Goal: Understand process/instructions: Learn how to perform a task or action

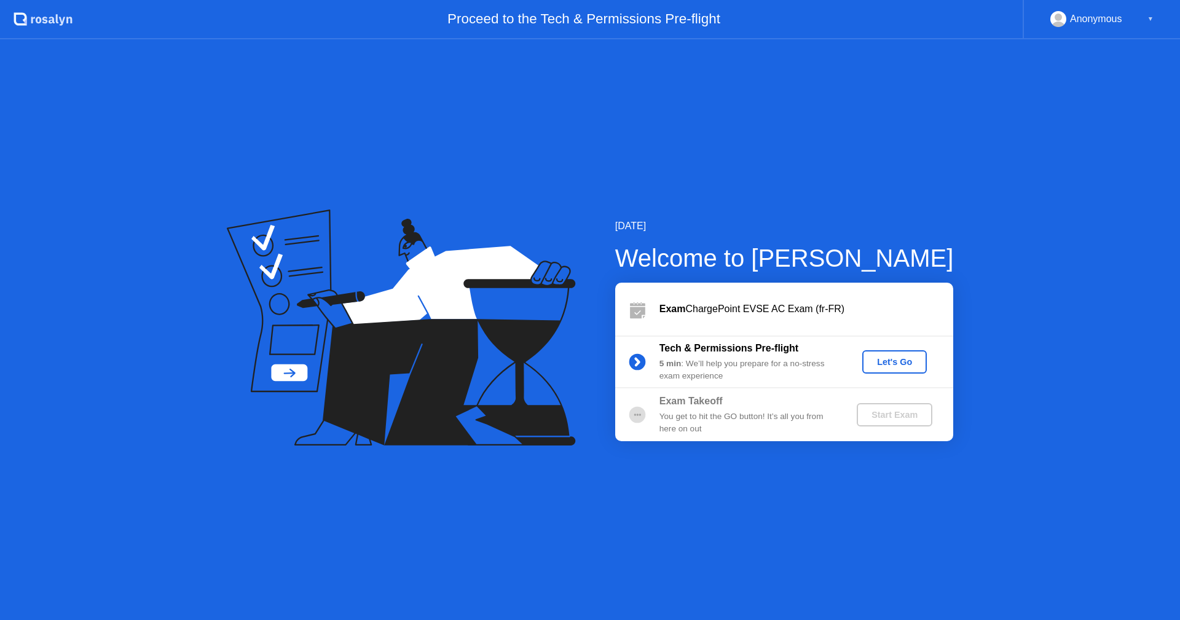
click at [886, 363] on div "Let's Go" at bounding box center [895, 362] width 55 height 10
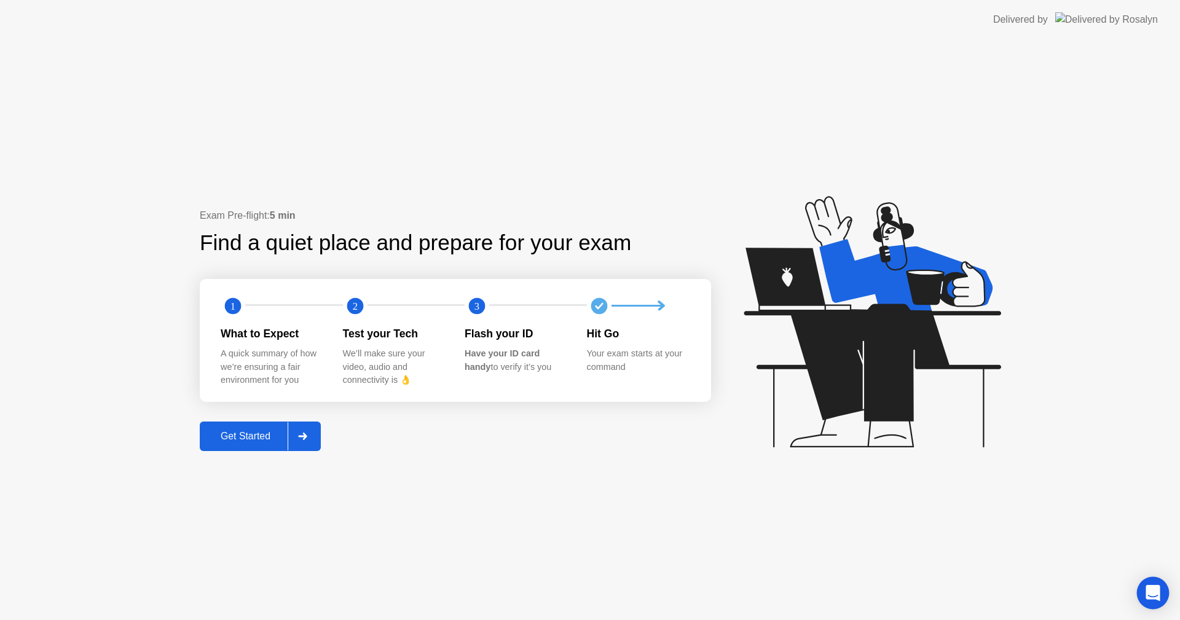
click at [1148, 587] on icon "Open Intercom Messenger" at bounding box center [1153, 593] width 16 height 16
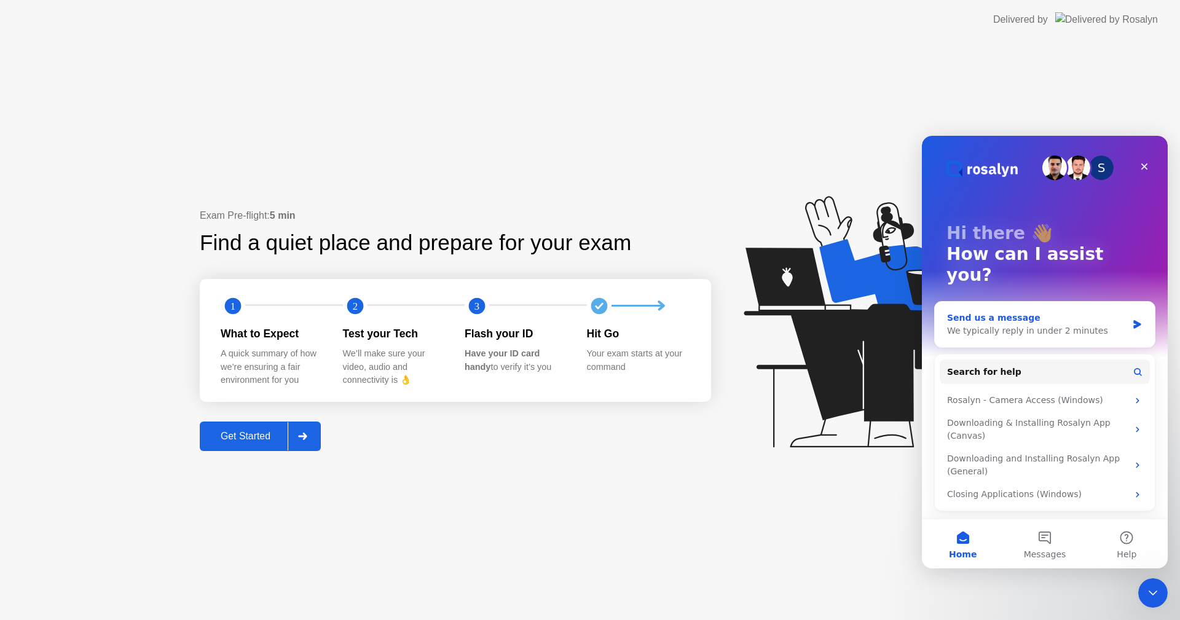
click at [1143, 302] on div "Send us a message We typically reply in under 2 minutes" at bounding box center [1045, 324] width 220 height 45
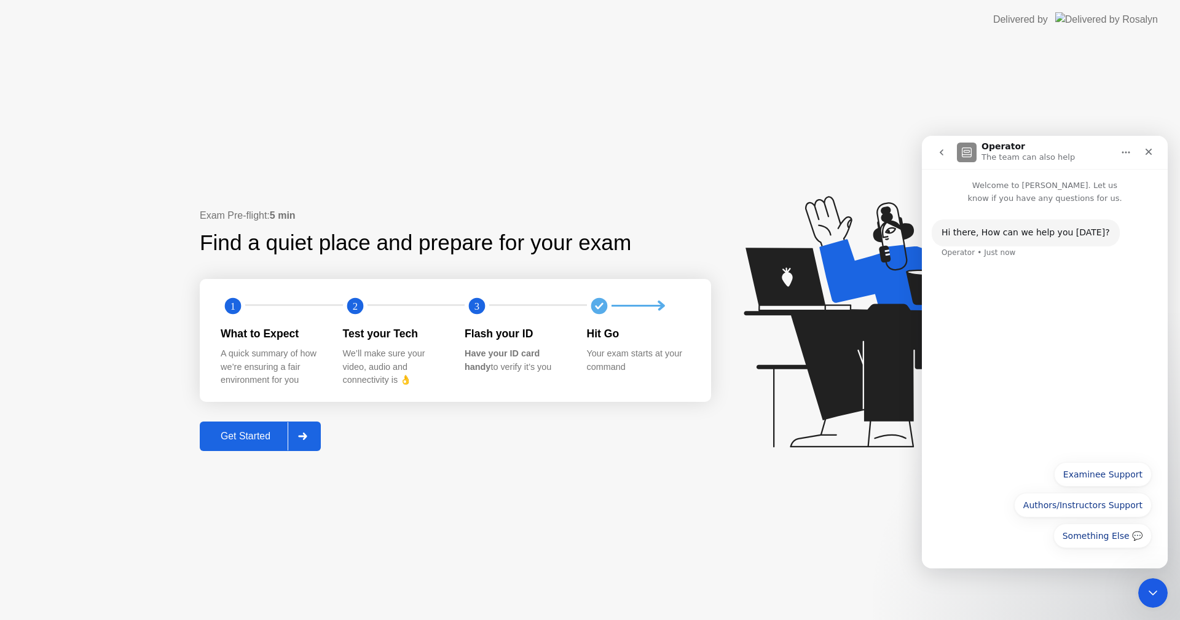
click at [251, 436] on div "Get Started" at bounding box center [246, 436] width 84 height 11
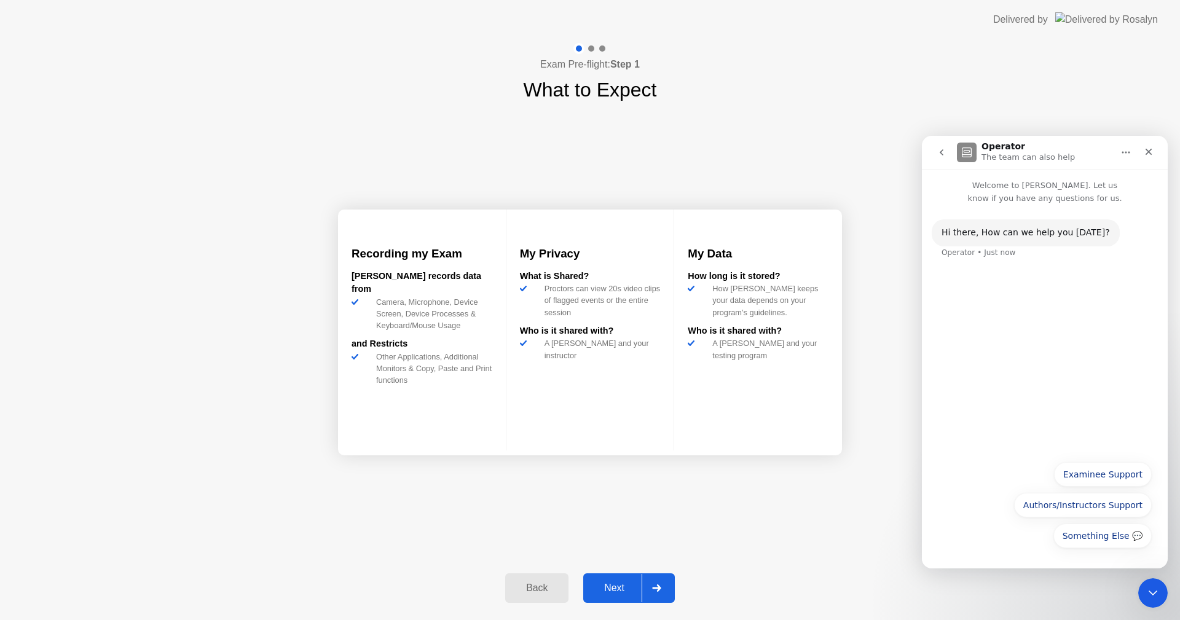
click at [660, 592] on div at bounding box center [657, 588] width 30 height 28
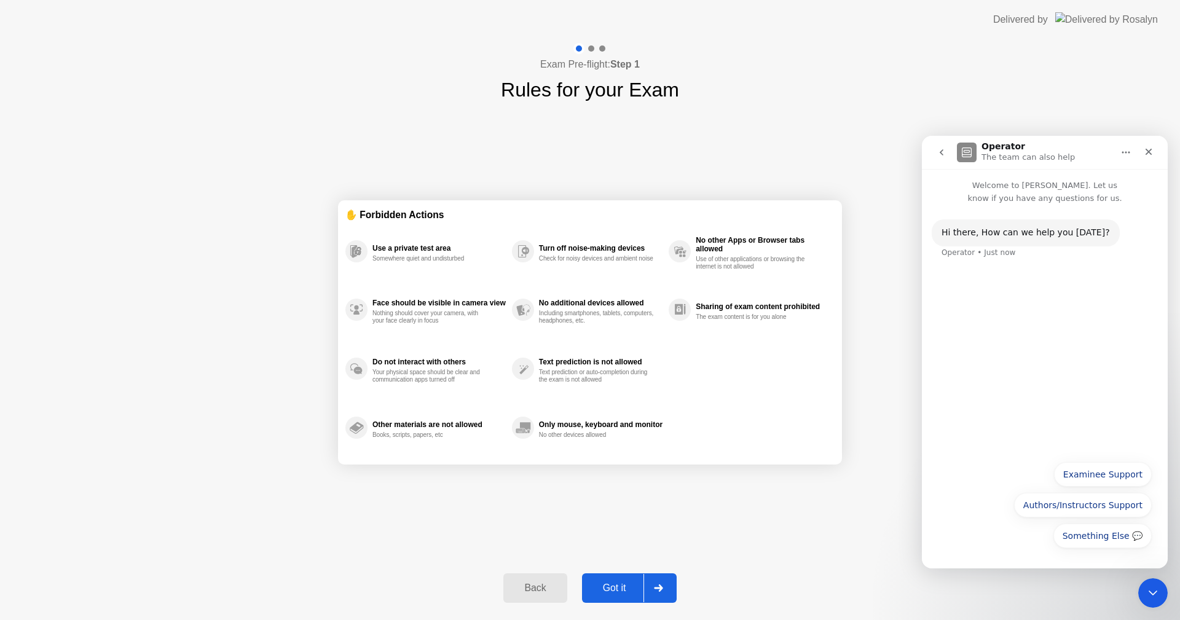
click at [660, 592] on div at bounding box center [659, 588] width 30 height 28
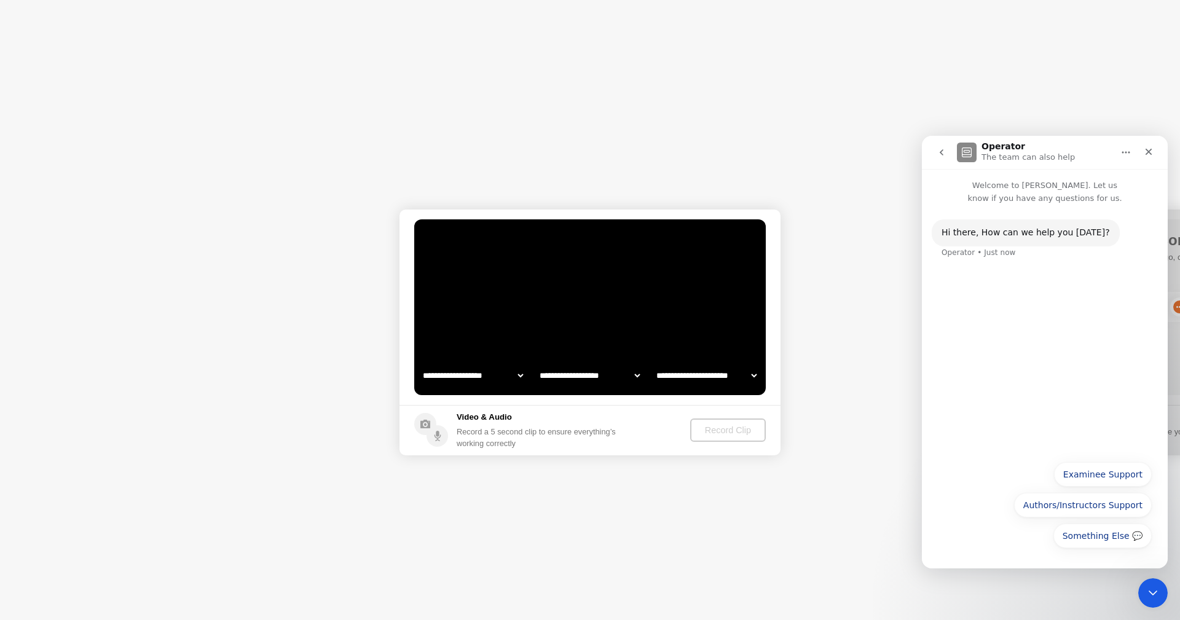
select select "**********"
select select "*******"
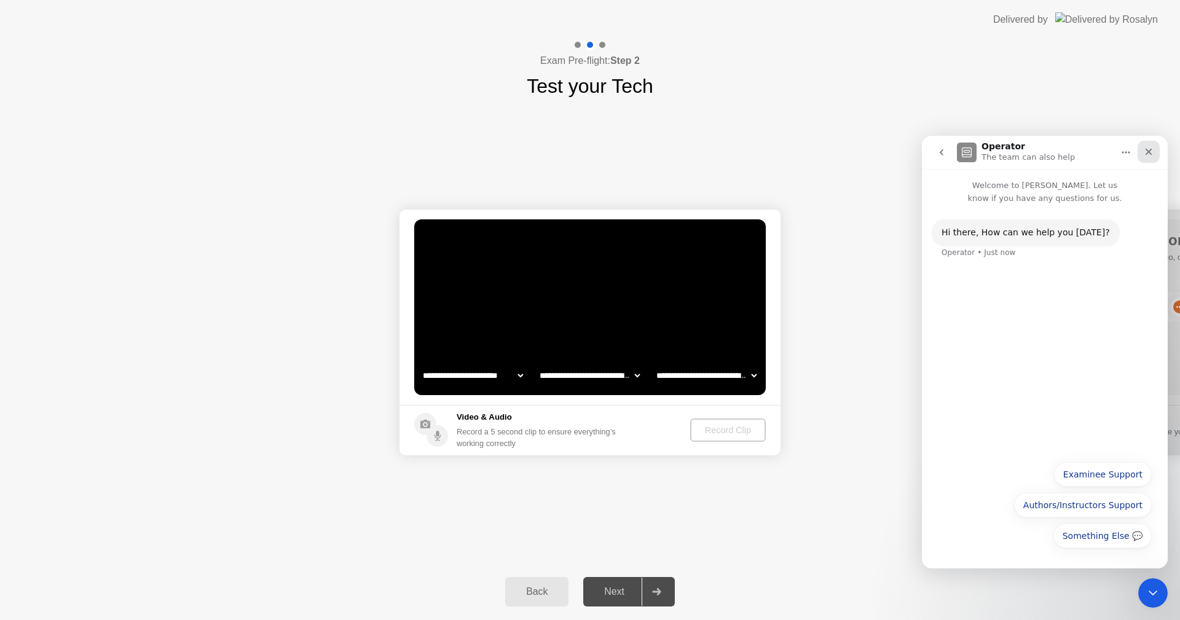
click at [1148, 153] on icon "Close" at bounding box center [1149, 152] width 7 height 7
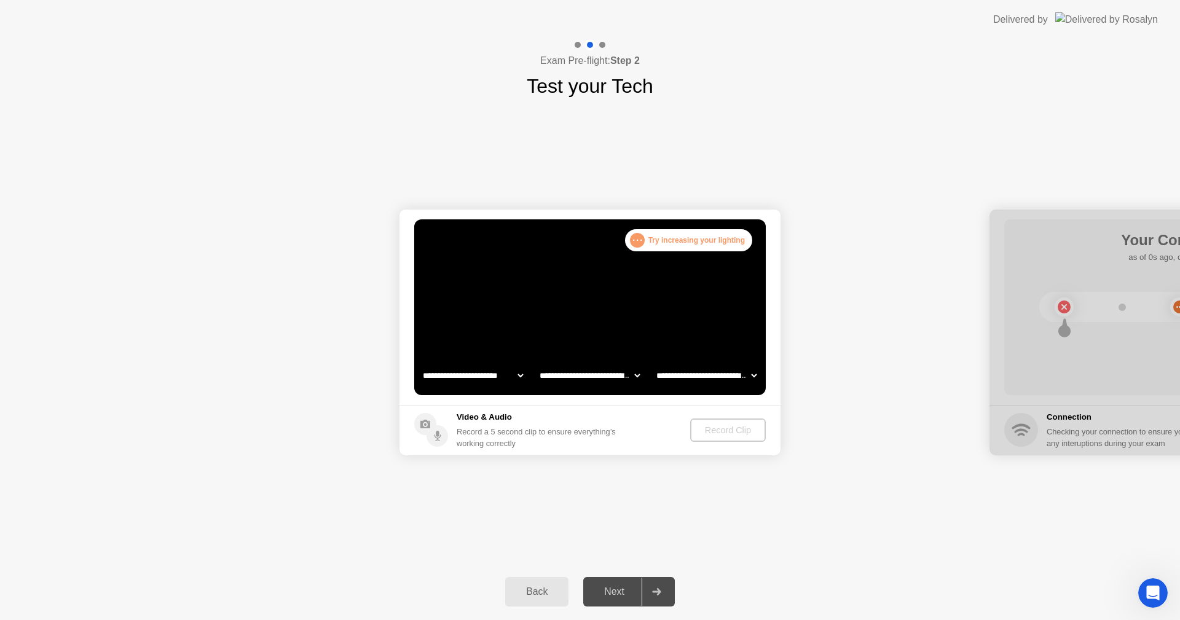
click at [626, 595] on div "Next" at bounding box center [614, 592] width 55 height 11
click at [653, 594] on icon at bounding box center [656, 591] width 9 height 7
click at [572, 71] on div "Exam Pre-flight: Step 2 Test your Tech" at bounding box center [590, 69] width 1180 height 61
click at [616, 587] on div "Next" at bounding box center [614, 592] width 55 height 11
click at [664, 590] on div at bounding box center [657, 592] width 30 height 28
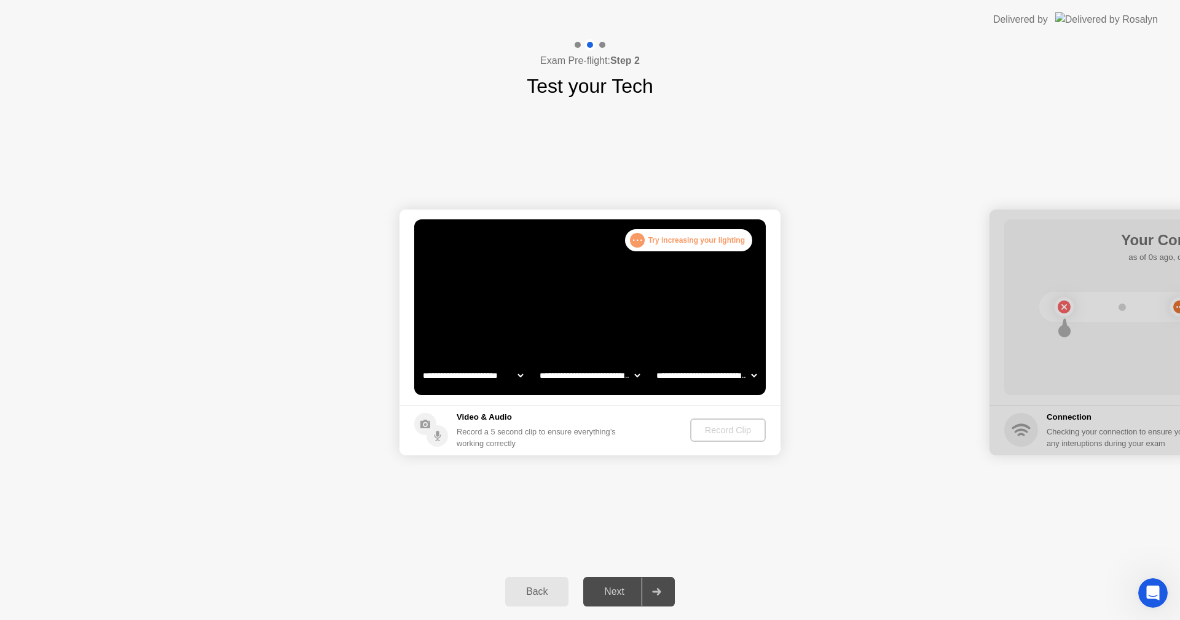
click at [722, 448] on footer "Video & Audio Record a 5 second clip to ensure everything’s working correctly R…" at bounding box center [590, 430] width 381 height 50
click at [724, 435] on div "Record Clip" at bounding box center [728, 430] width 66 height 10
drag, startPoint x: 711, startPoint y: 337, endPoint x: 705, endPoint y: 308, distance: 29.5
click at [711, 334] on video at bounding box center [590, 307] width 352 height 176
click at [677, 229] on div ". . . Try increasing your lighting" at bounding box center [688, 240] width 127 height 22
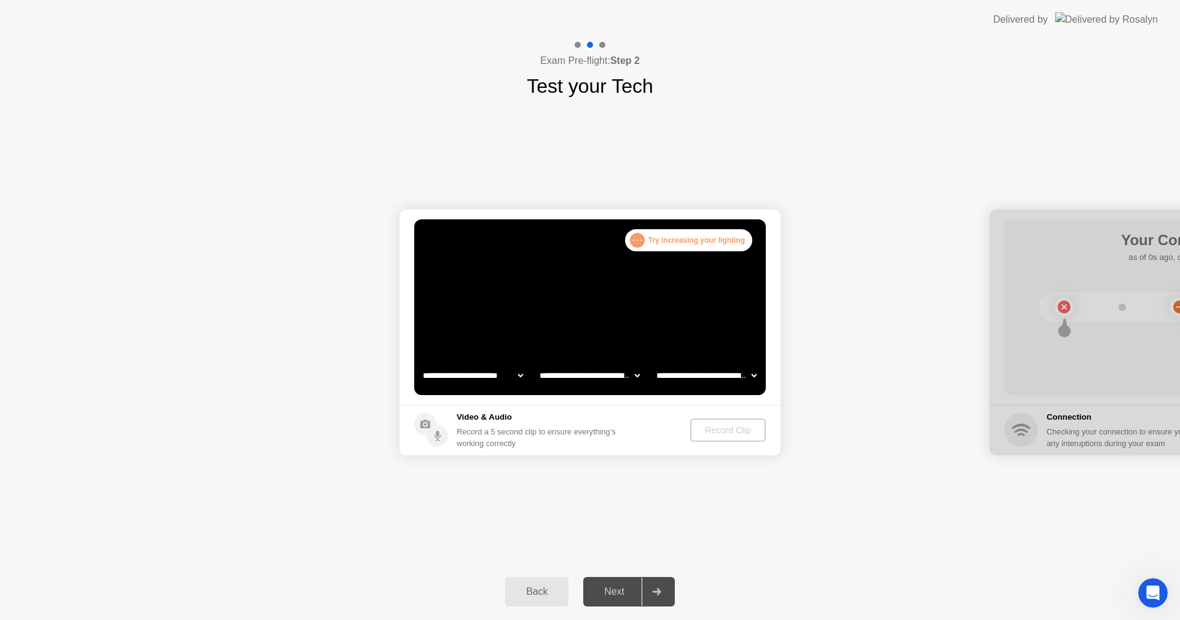
click at [612, 241] on video at bounding box center [590, 307] width 352 height 176
click at [539, 359] on video at bounding box center [590, 307] width 352 height 176
click at [705, 371] on select "**********" at bounding box center [706, 375] width 105 height 25
click at [428, 424] on icon at bounding box center [426, 424] width 10 height 9
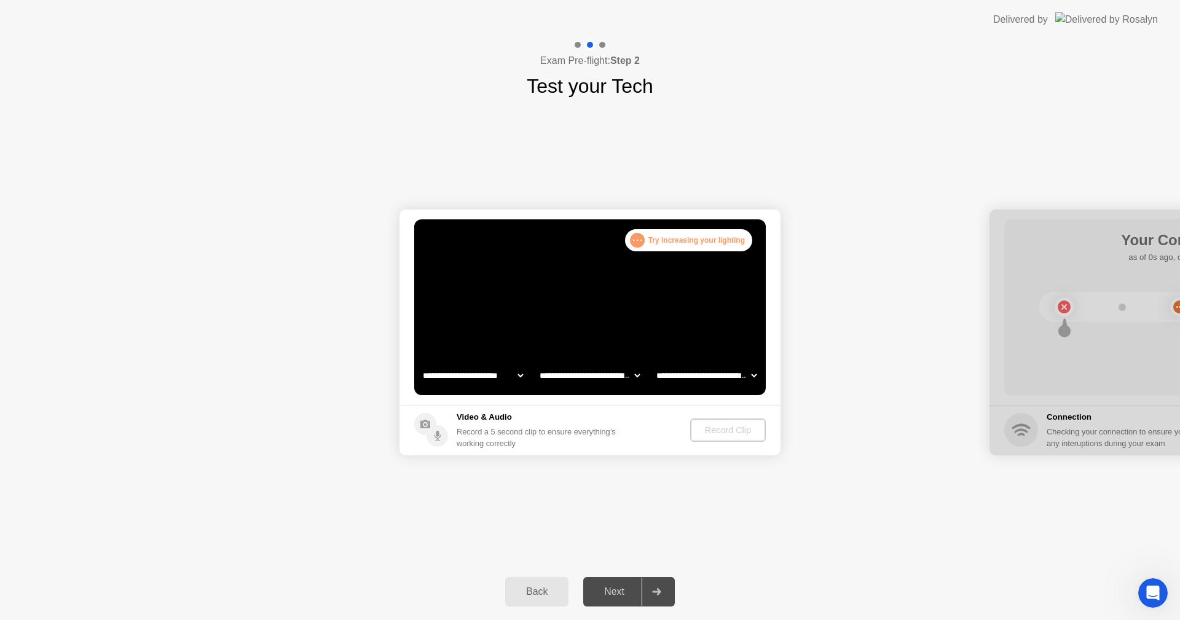
click at [492, 440] on div "Record a 5 second clip to ensure everything’s working correctly" at bounding box center [539, 437] width 164 height 23
click at [1147, 417] on div at bounding box center [1180, 333] width 381 height 246
drag, startPoint x: 1120, startPoint y: 379, endPoint x: 784, endPoint y: 376, distance: 336.3
